Goal: Go to known website: Go to known website

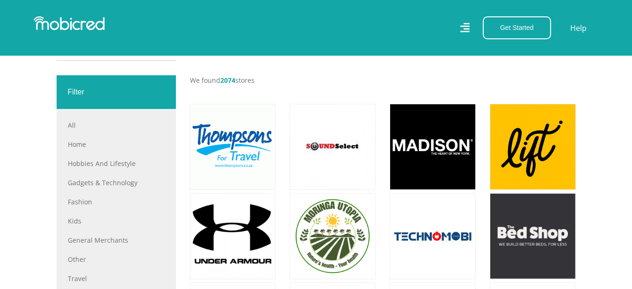
scroll to position [327, 0]
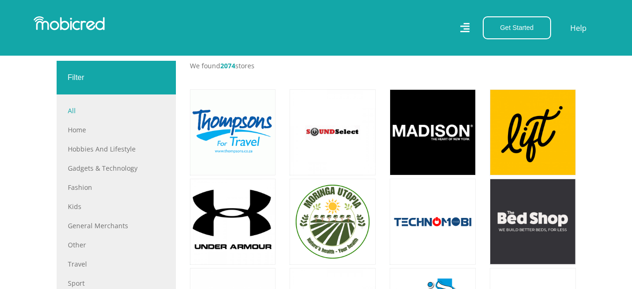
click at [74, 112] on link "All" at bounding box center [116, 111] width 97 height 10
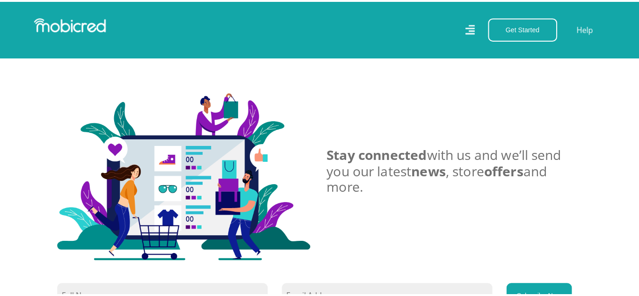
scroll to position [2479, 0]
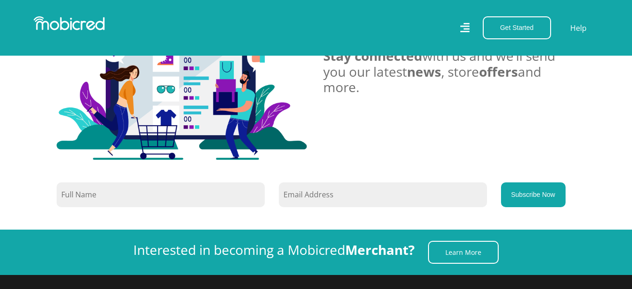
click at [467, 31] on icon at bounding box center [465, 28] width 10 height 14
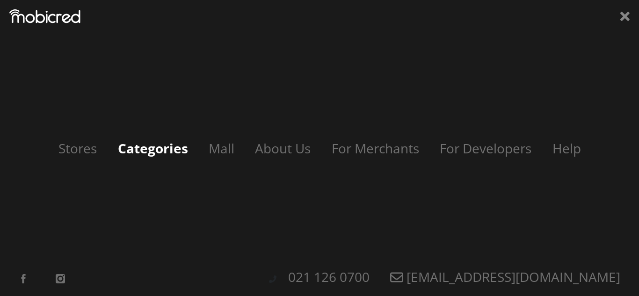
click at [148, 153] on link "Categories" at bounding box center [152, 148] width 89 height 18
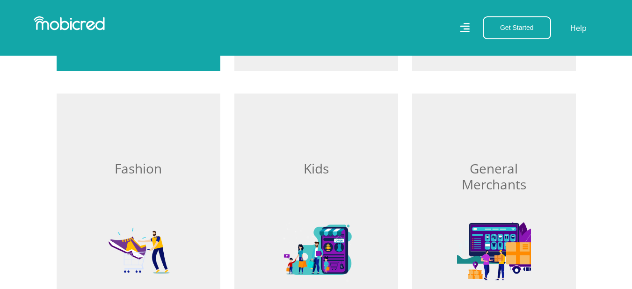
scroll to position [515, 0]
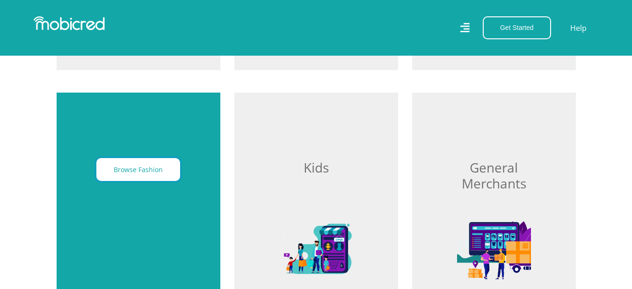
click at [142, 164] on button "Browse Fashion" at bounding box center [138, 169] width 84 height 23
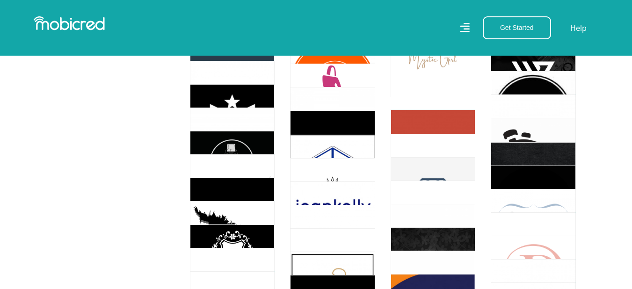
scroll to position [2854, 0]
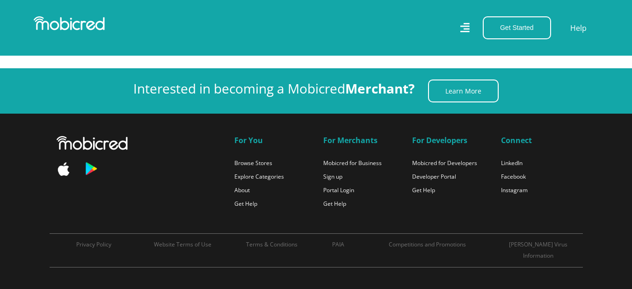
scroll to position [7251, 0]
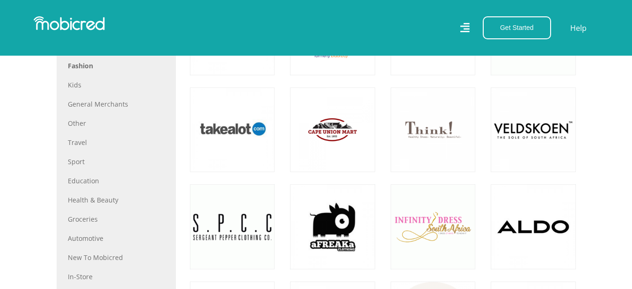
scroll to position [421, 0]
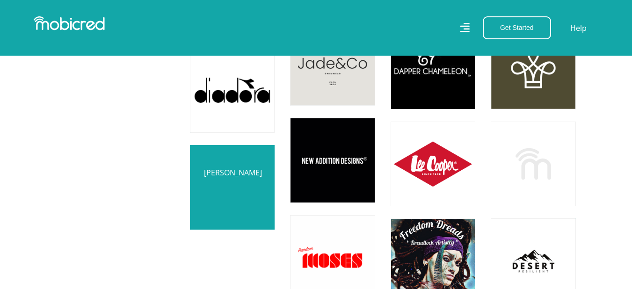
scroll to position [7953, 0]
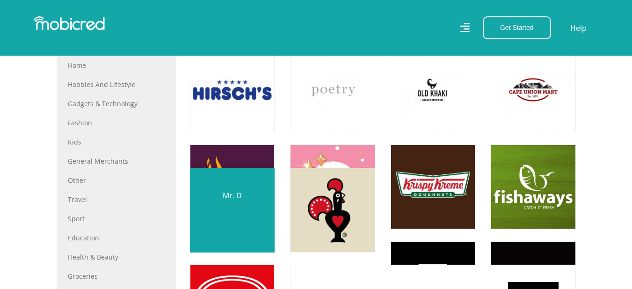
scroll to position [468, 0]
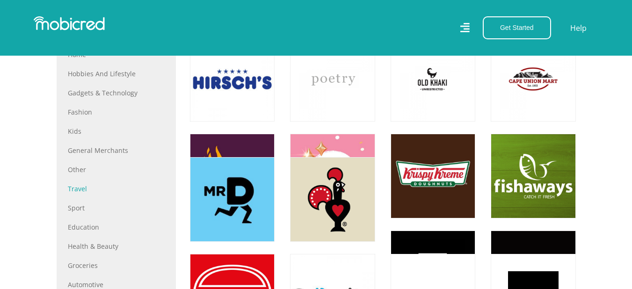
click at [80, 191] on link "Travel" at bounding box center [116, 189] width 97 height 10
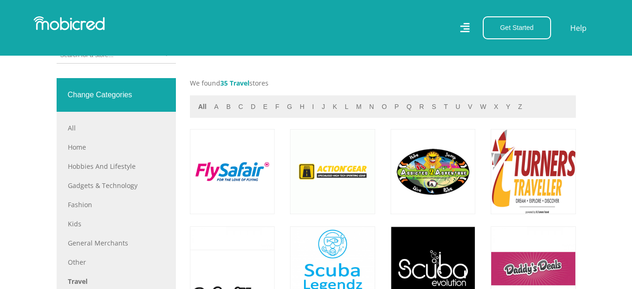
scroll to position [374, 0]
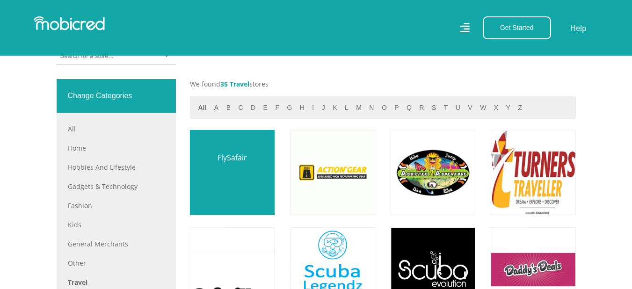
click at [227, 174] on link at bounding box center [232, 173] width 100 height 100
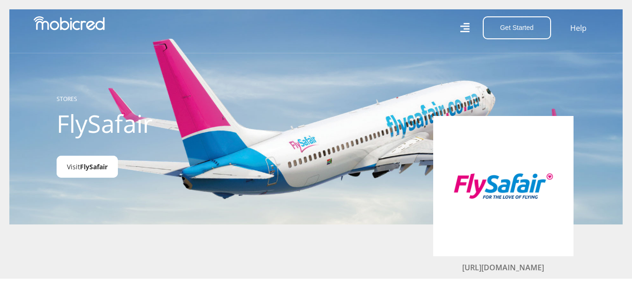
click at [87, 170] on span "FlySafair" at bounding box center [94, 166] width 28 height 9
click at [83, 169] on span "FlySafair" at bounding box center [94, 166] width 28 height 9
drag, startPoint x: 85, startPoint y: 176, endPoint x: 88, endPoint y: 168, distance: 8.8
click at [88, 168] on span "FlySafair" at bounding box center [94, 166] width 28 height 9
click at [491, 266] on link "https://www.flysafair.co.za/" at bounding box center [503, 267] width 82 height 10
